Goal: Task Accomplishment & Management: Manage account settings

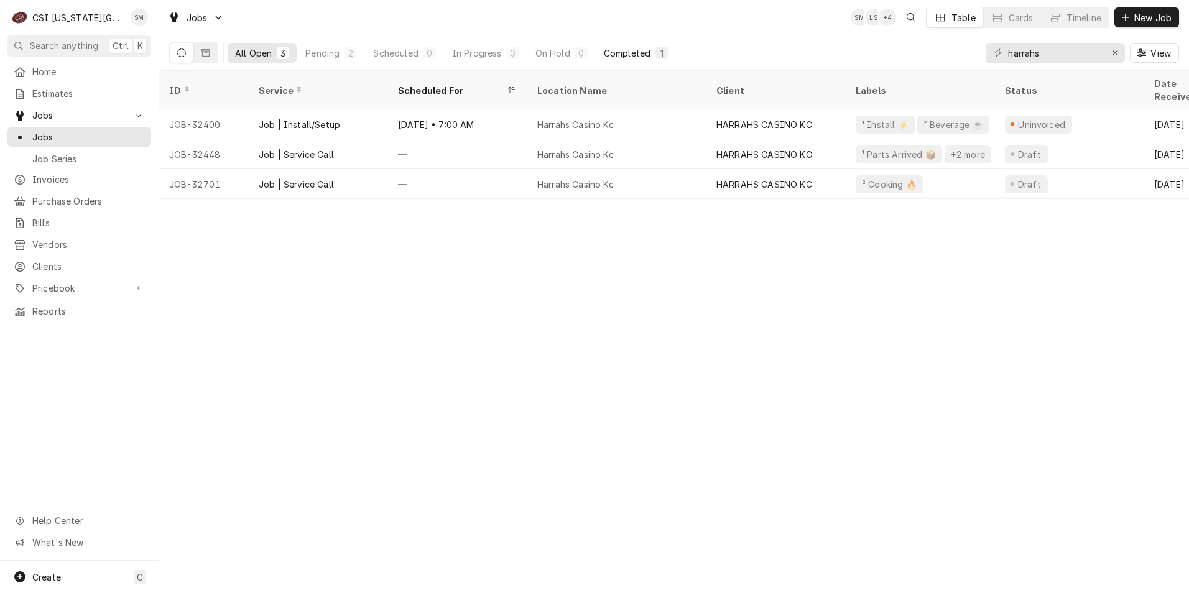
click at [617, 57] on div "Completed" at bounding box center [627, 53] width 47 height 13
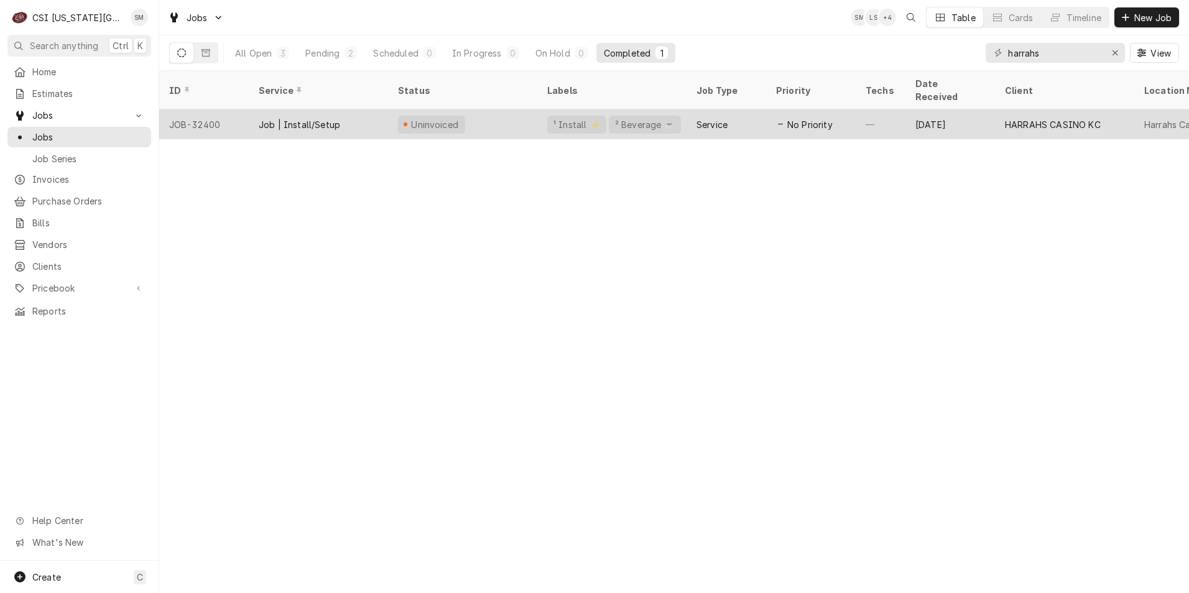
click at [509, 114] on div "Uninvoiced" at bounding box center [462, 124] width 149 height 30
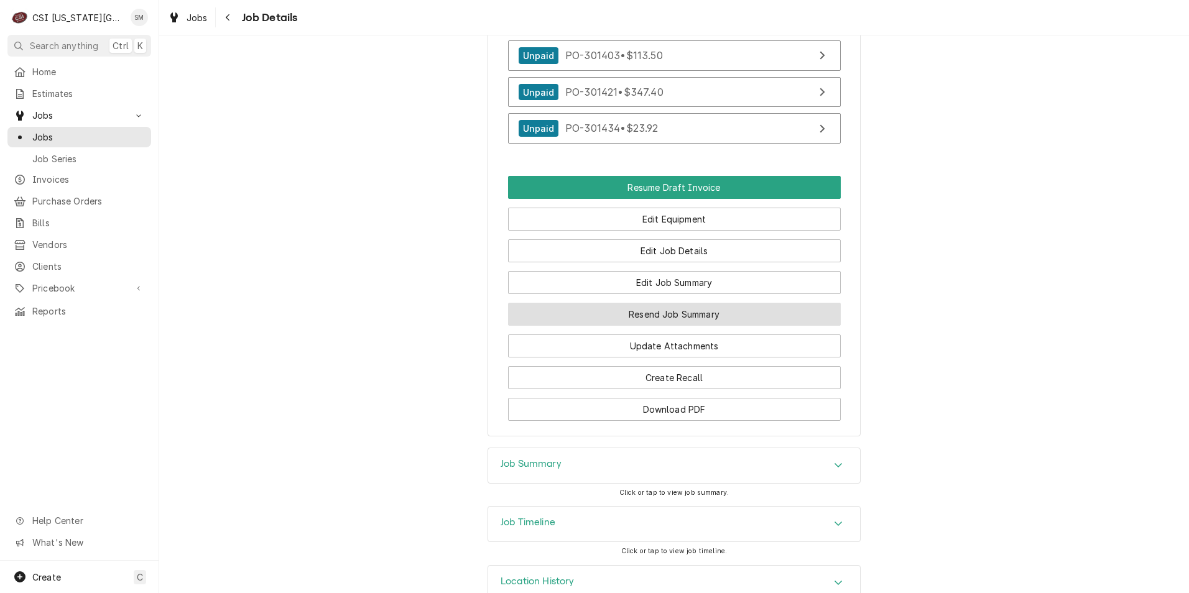
scroll to position [1274, 0]
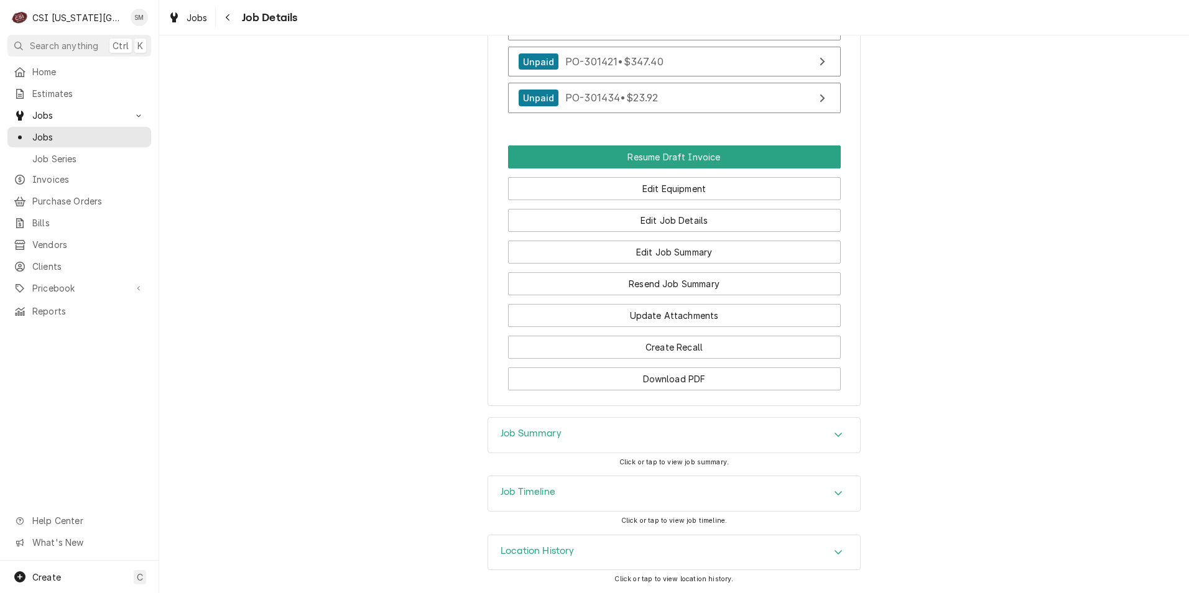
click at [839, 493] on div "Accordion Header" at bounding box center [838, 493] width 19 height 15
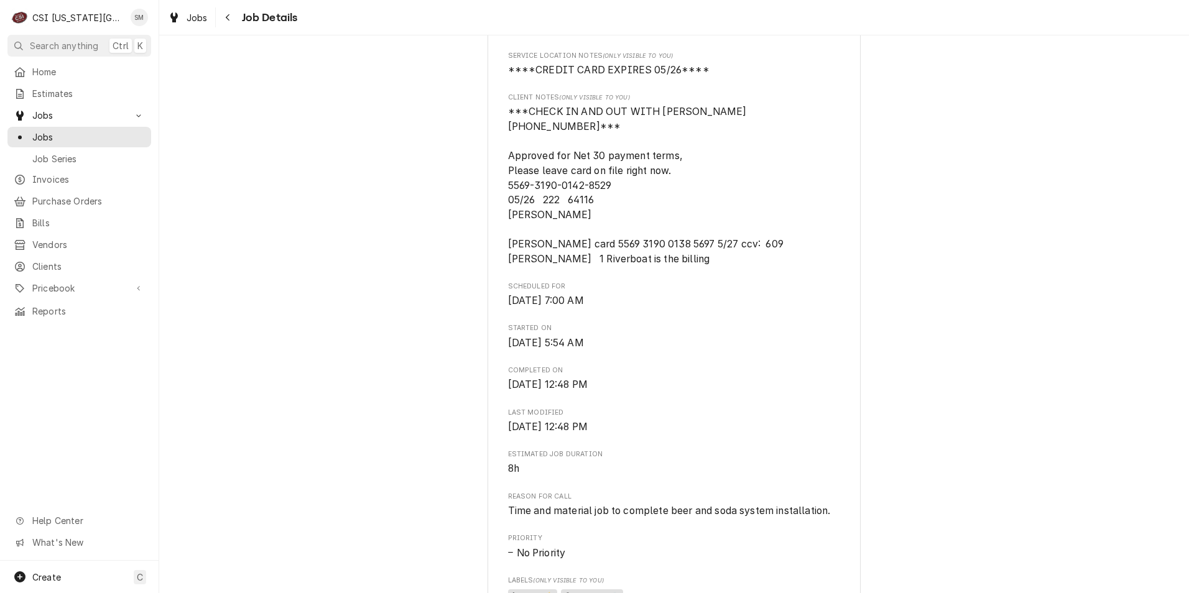
scroll to position [0, 0]
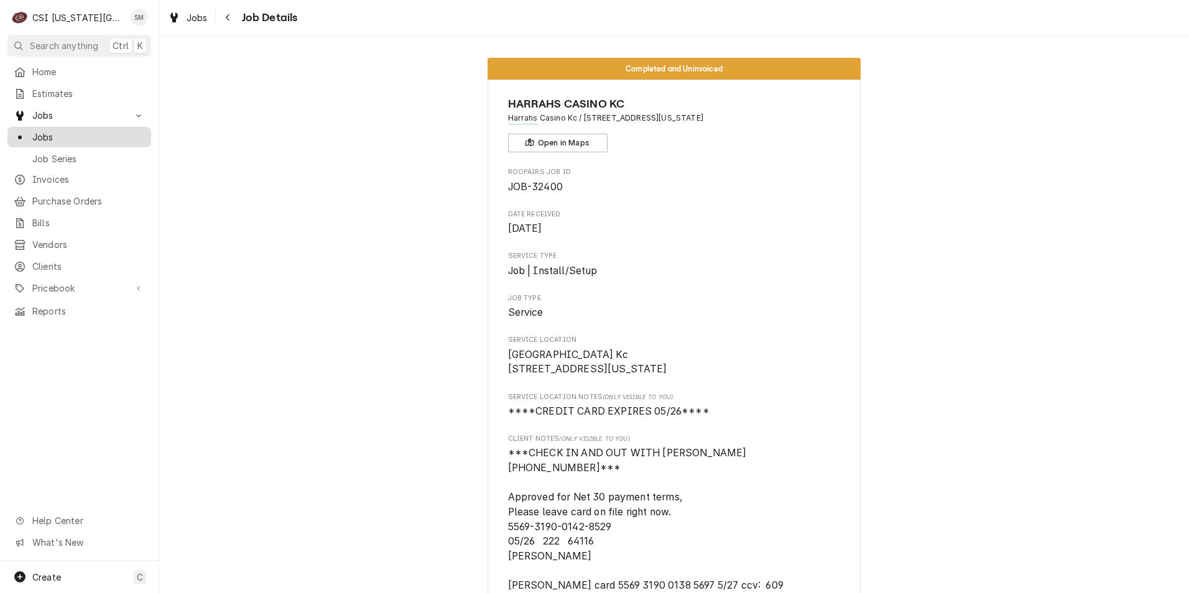
click at [42, 131] on span "Jobs" at bounding box center [88, 137] width 113 height 13
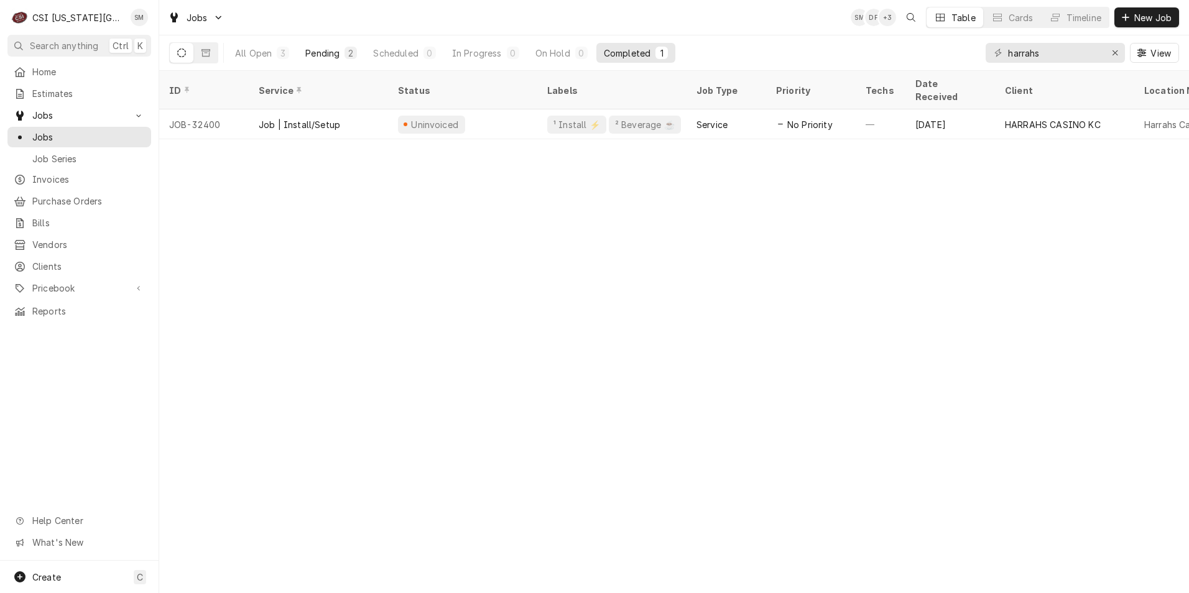
click at [328, 48] on div "Pending" at bounding box center [322, 53] width 34 height 13
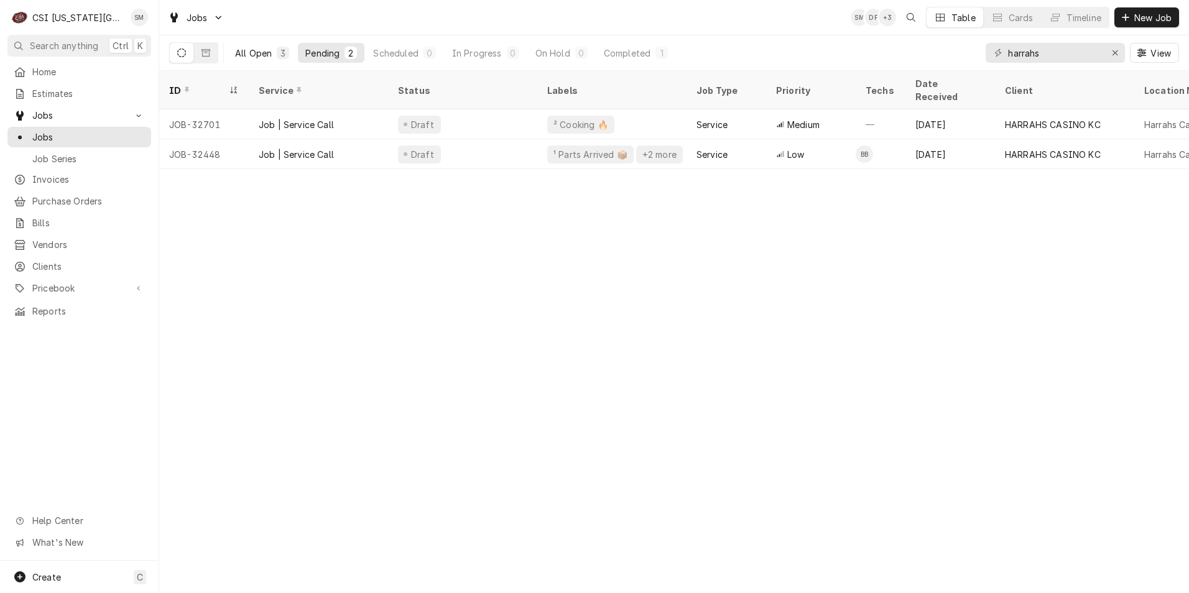
click at [269, 58] on div "All Open" at bounding box center [253, 53] width 37 height 13
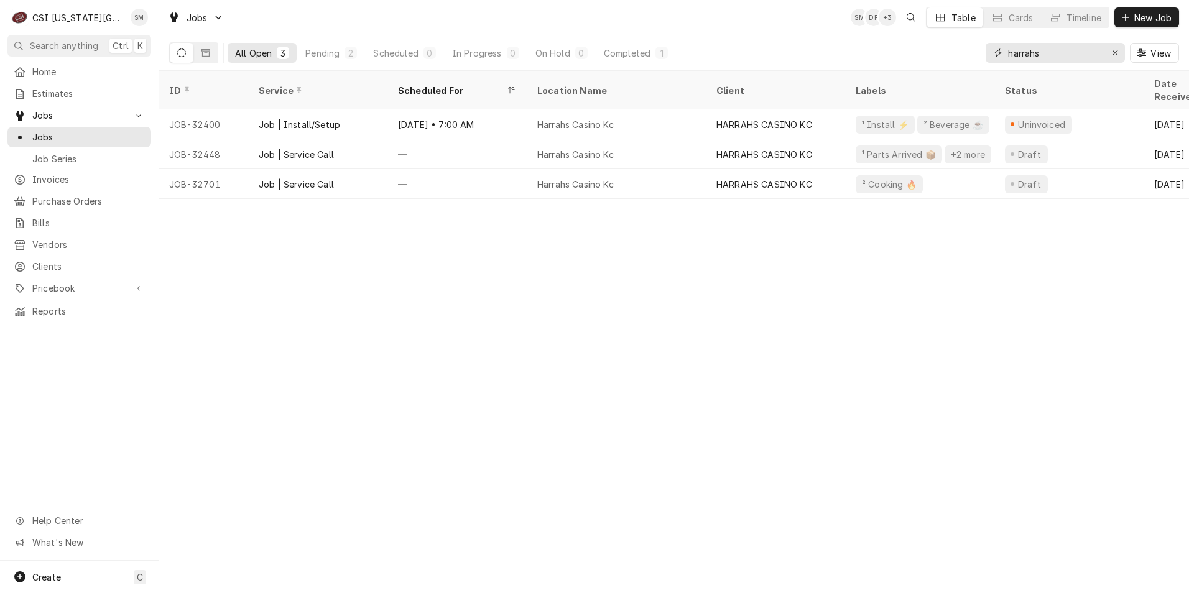
click at [1055, 57] on input "harrahs" at bounding box center [1054, 53] width 93 height 20
type input "h"
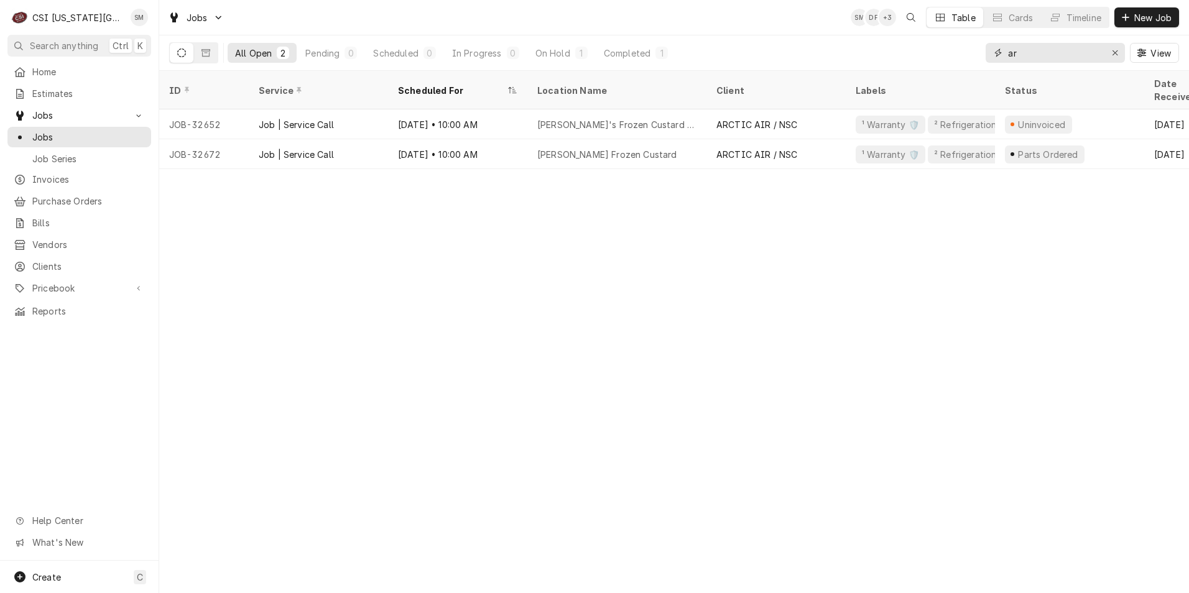
type input "a"
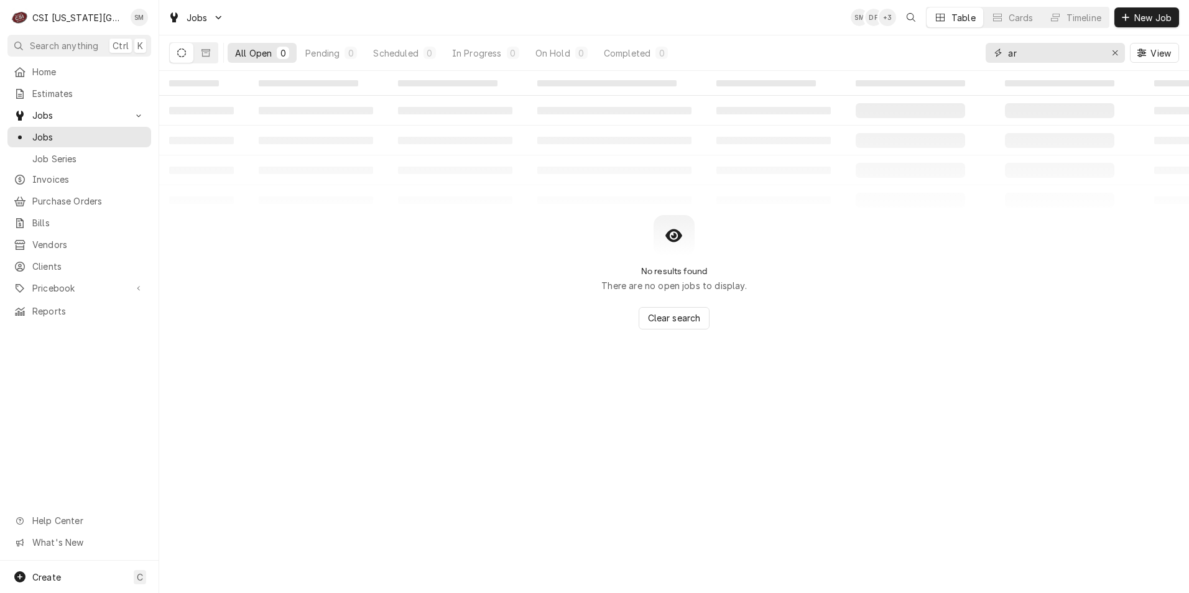
type input "a"
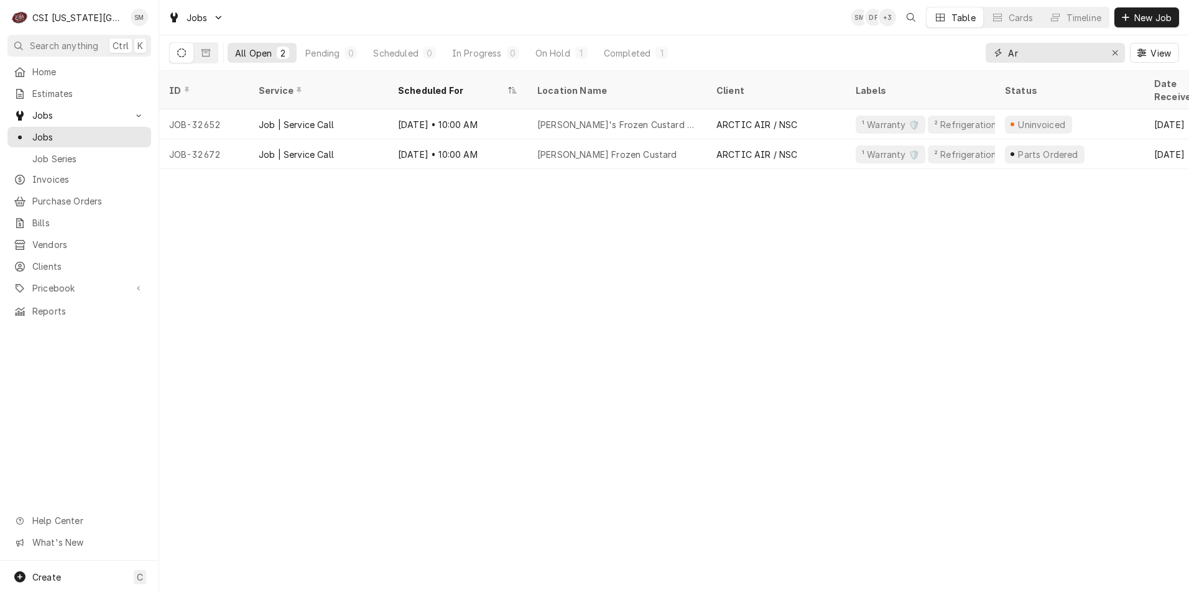
type input "A"
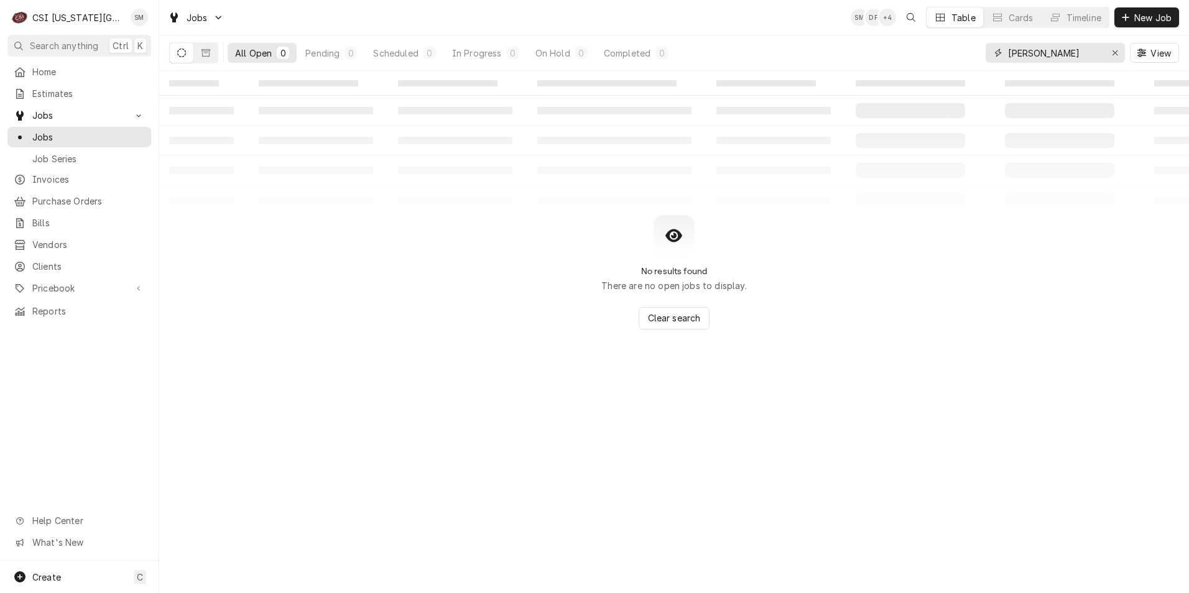
drag, startPoint x: 1061, startPoint y: 46, endPoint x: 1024, endPoint y: 55, distance: 37.9
click at [1024, 55] on input "andy beach" at bounding box center [1054, 53] width 93 height 20
type input "a"
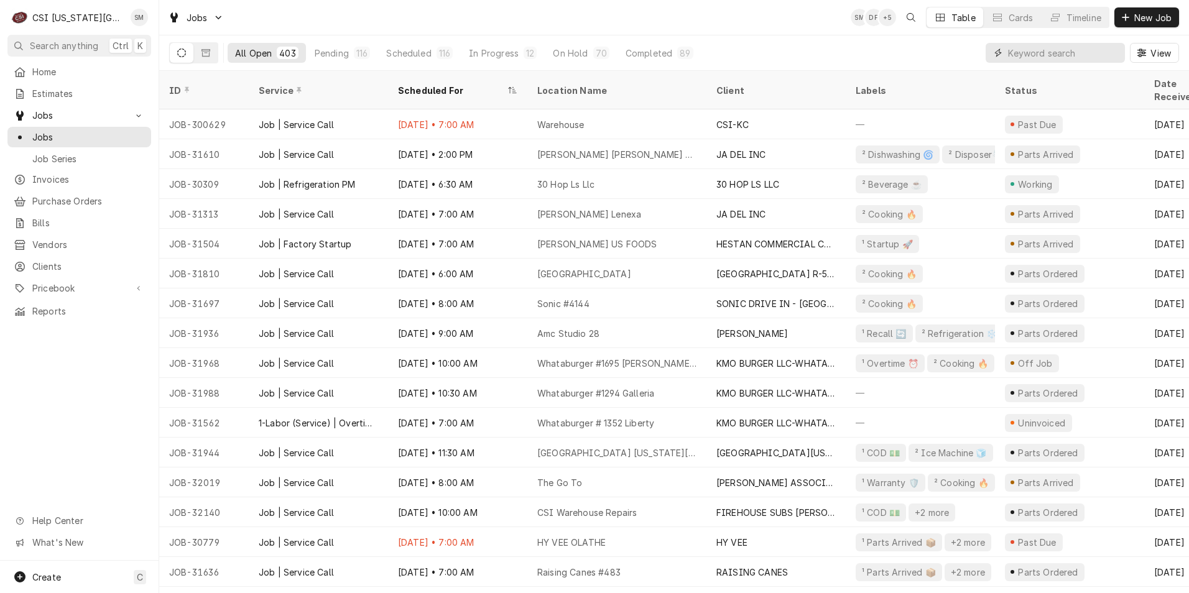
click at [1071, 55] on input "Dynamic Content Wrapper" at bounding box center [1063, 53] width 111 height 20
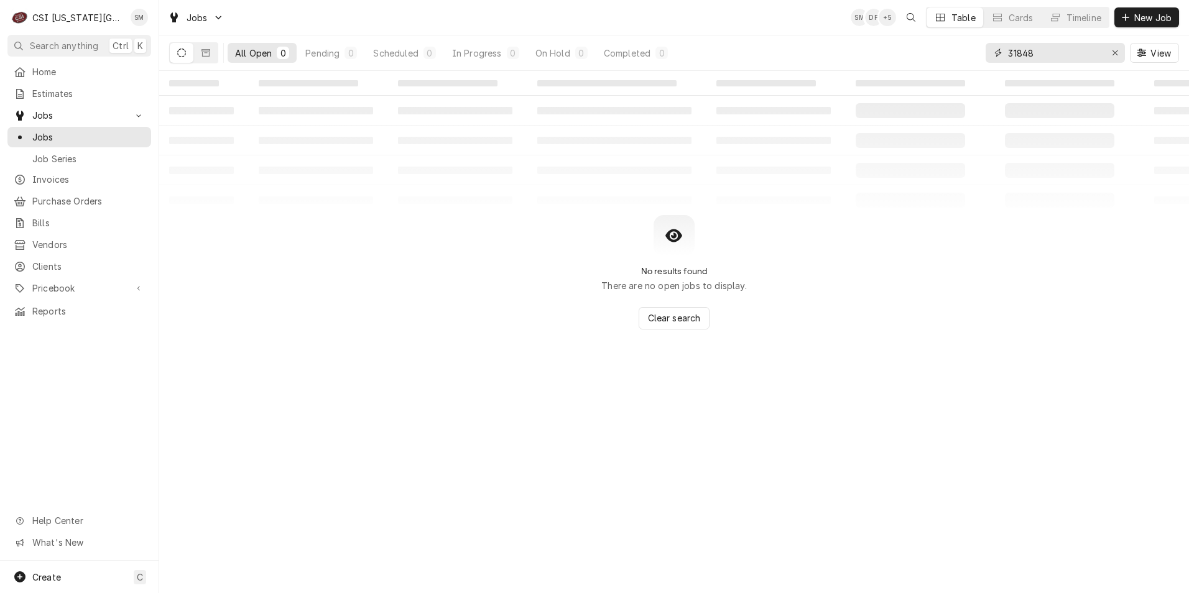
click at [1066, 62] on input "31848" at bounding box center [1054, 53] width 93 height 20
type input "3"
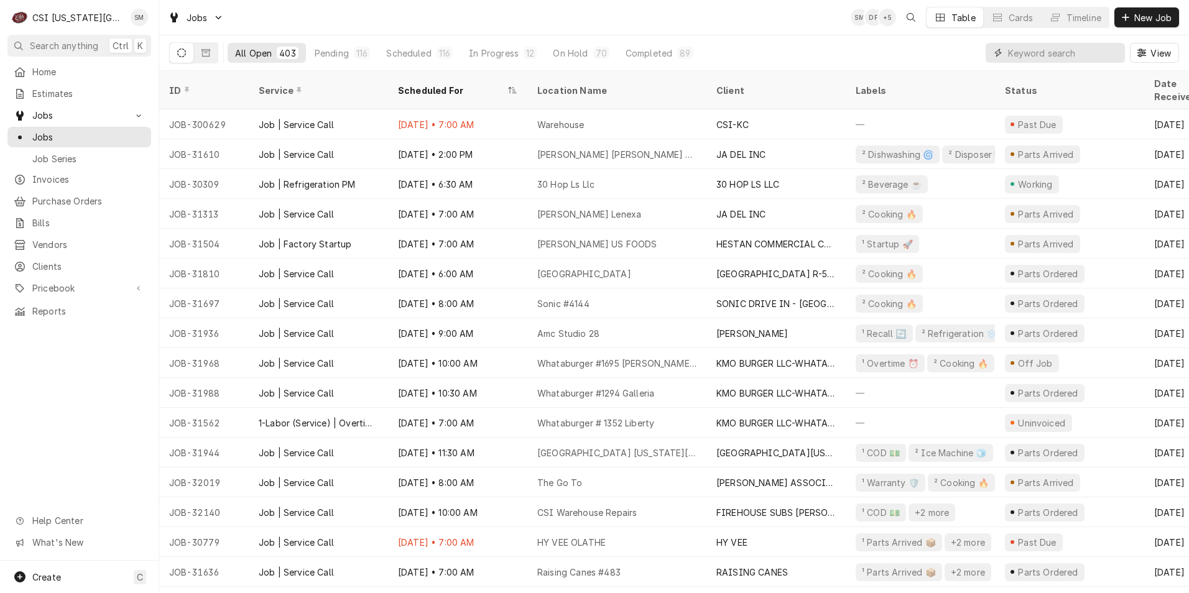
click at [1070, 62] on input "Dynamic Content Wrapper" at bounding box center [1063, 53] width 111 height 20
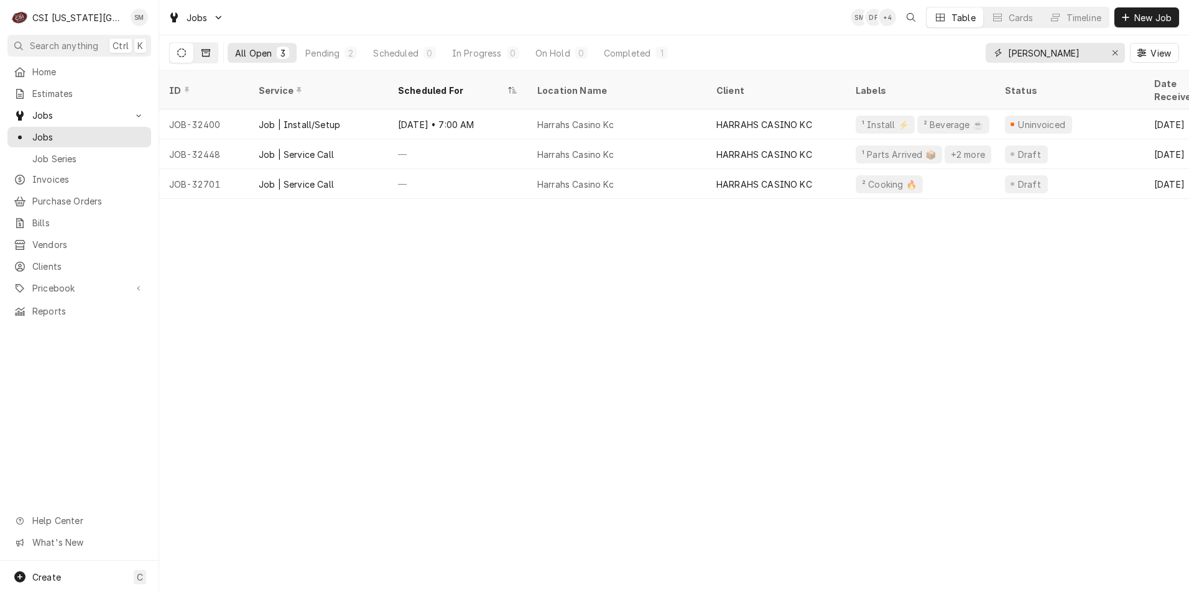
type input "harrah"
click at [201, 50] on button "Dynamic Content Wrapper" at bounding box center [206, 53] width 24 height 20
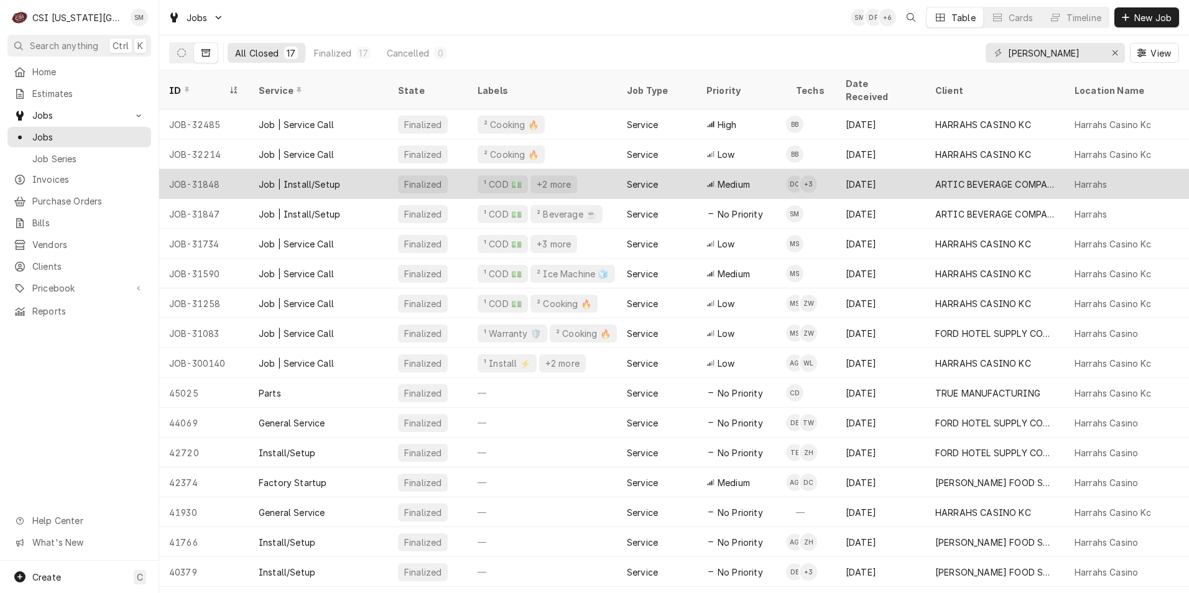
click at [361, 172] on div "Job | Install/Setup" at bounding box center [318, 184] width 139 height 30
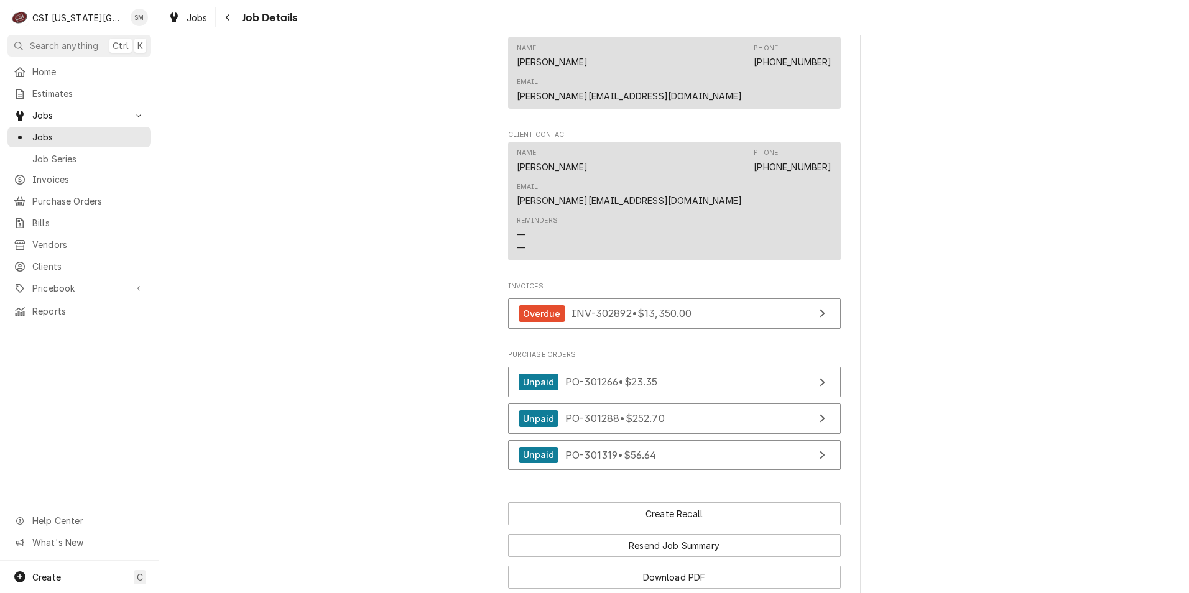
scroll to position [1150, 0]
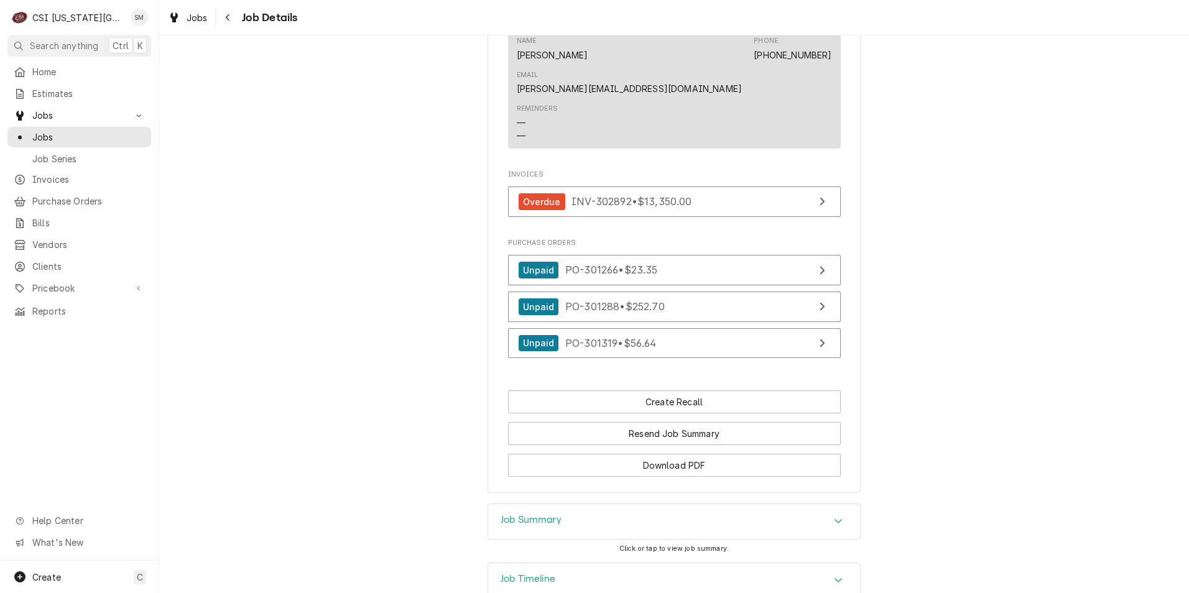
click at [838, 575] on icon "Accordion Header" at bounding box center [838, 580] width 9 height 10
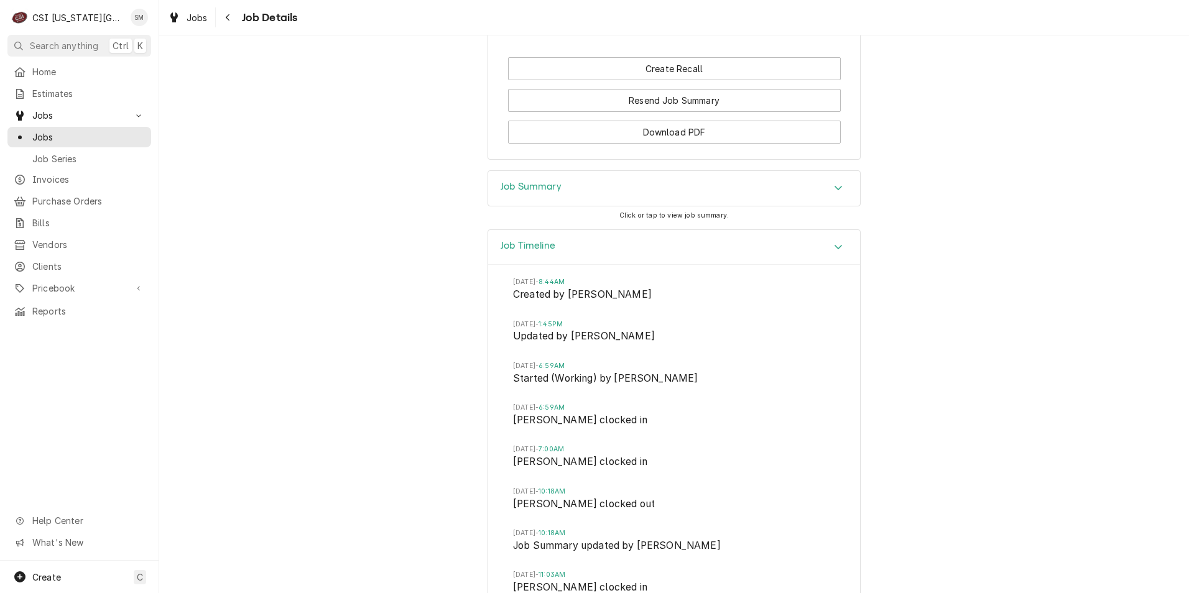
scroll to position [1514, 0]
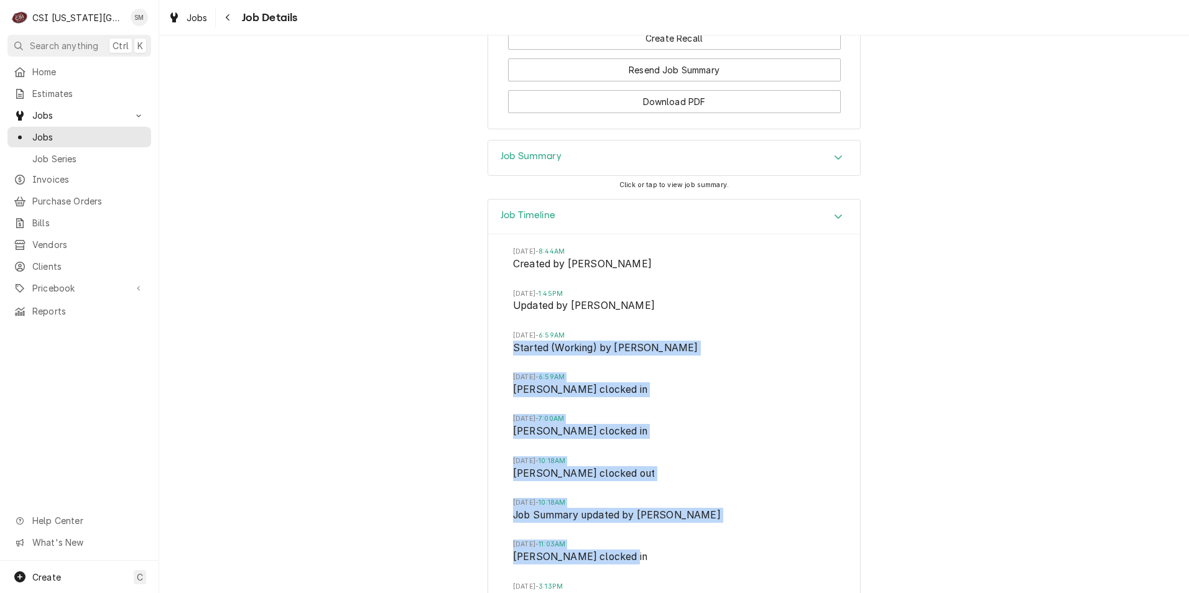
drag, startPoint x: 508, startPoint y: 254, endPoint x: 654, endPoint y: 488, distance: 275.7
drag, startPoint x: 654, startPoint y: 488, endPoint x: 804, endPoint y: 359, distance: 197.6
click at [804, 414] on li "Mon, Aug 18, 2025 - 7:00AM Damon Cantu clocked in" at bounding box center [674, 435] width 322 height 42
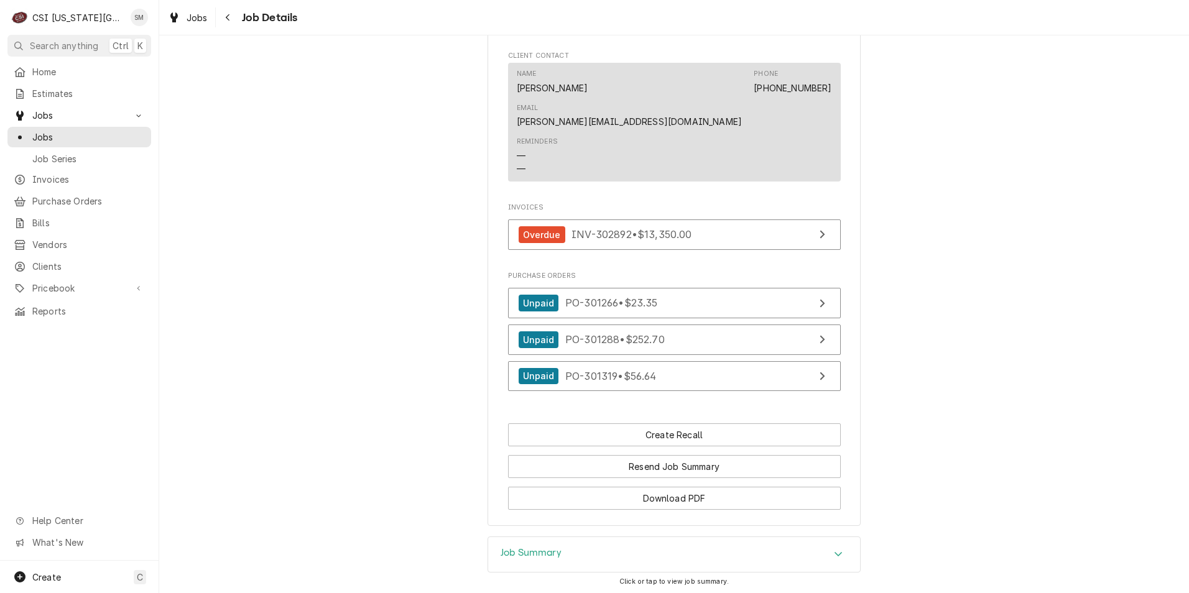
scroll to position [1016, 0]
